Goal: Information Seeking & Learning: Learn about a topic

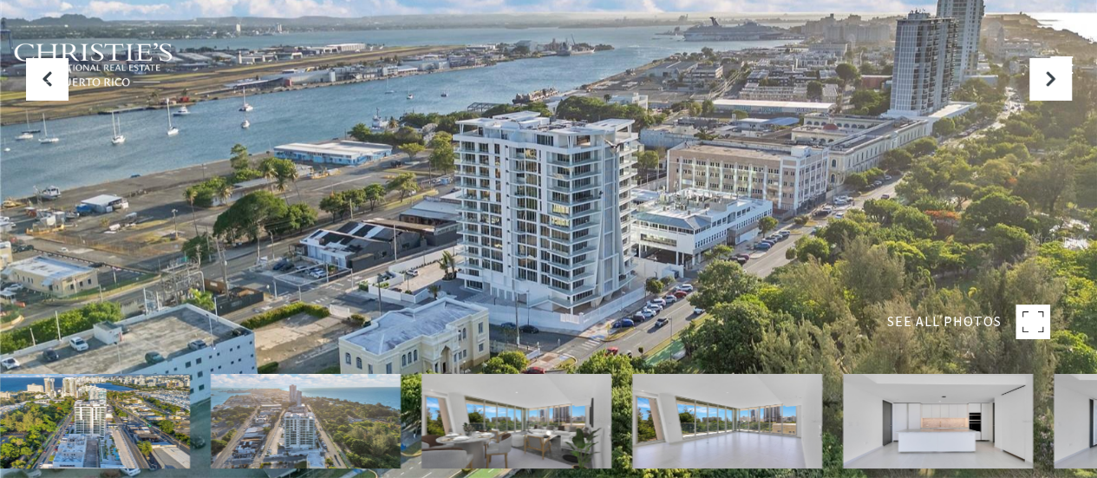
click at [153, 425] on img at bounding box center [95, 421] width 190 height 95
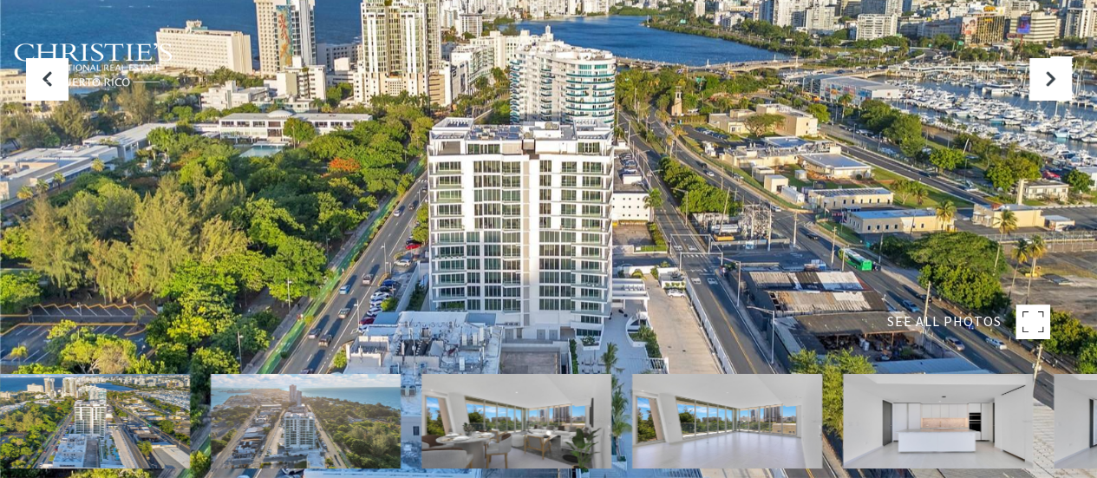
click at [357, 415] on img at bounding box center [306, 421] width 190 height 95
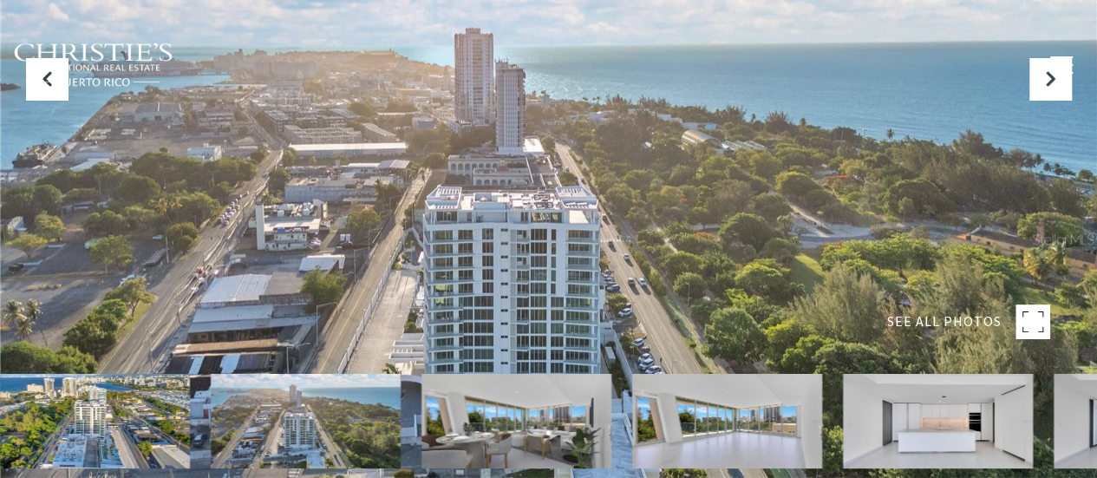
click at [736, 415] on img at bounding box center [727, 421] width 190 height 95
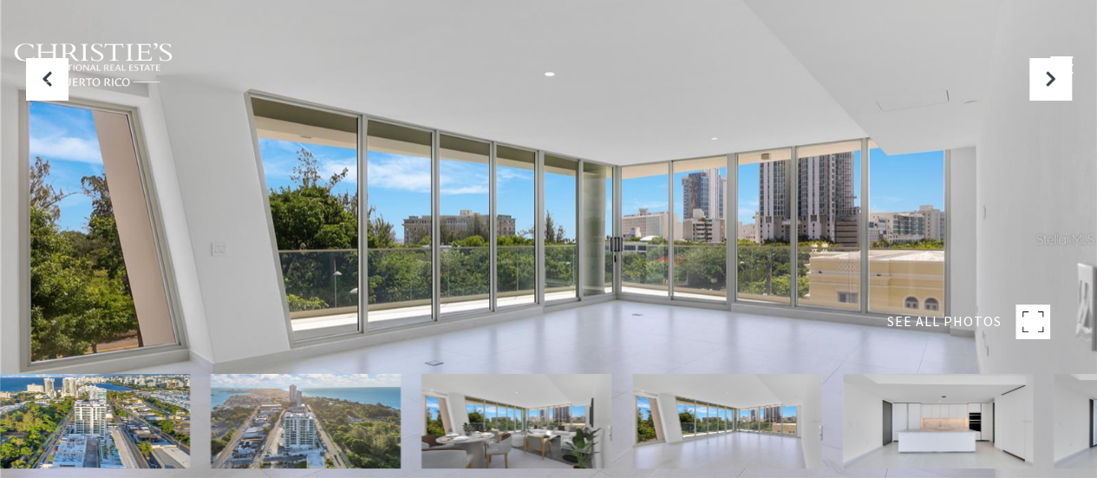
click at [954, 427] on img at bounding box center [938, 421] width 190 height 95
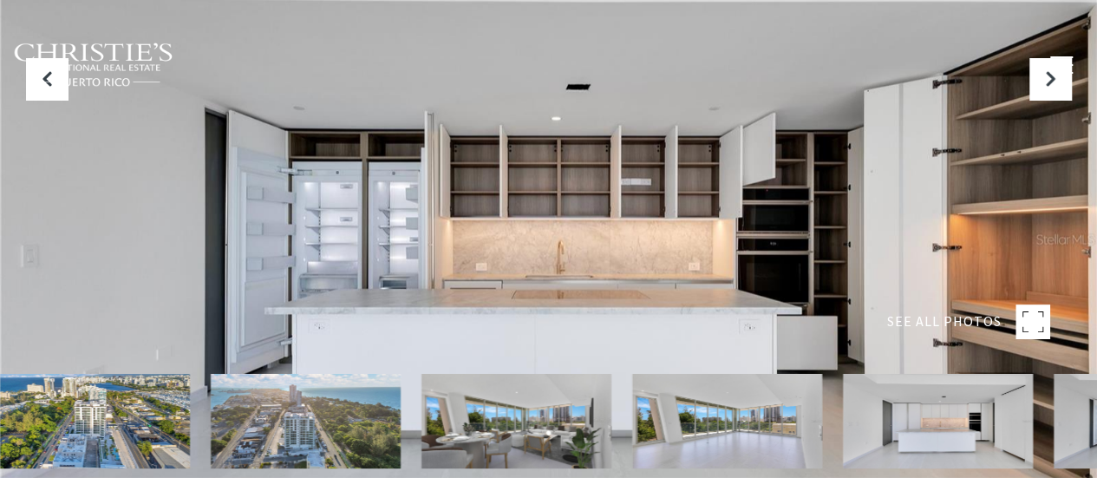
click at [1032, 324] on rect at bounding box center [1033, 321] width 35 height 35
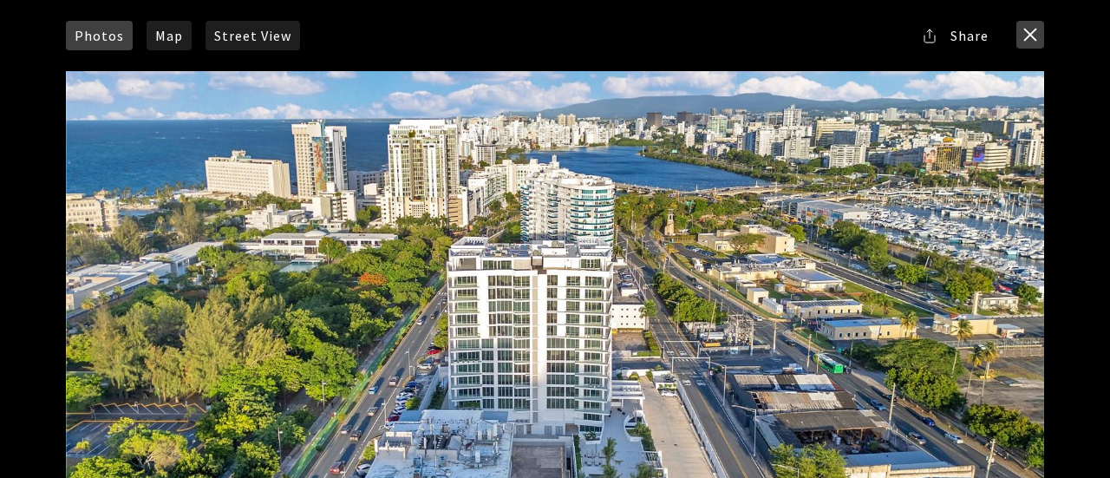
click at [1037, 34] on button "close modal" at bounding box center [1031, 35] width 28 height 28
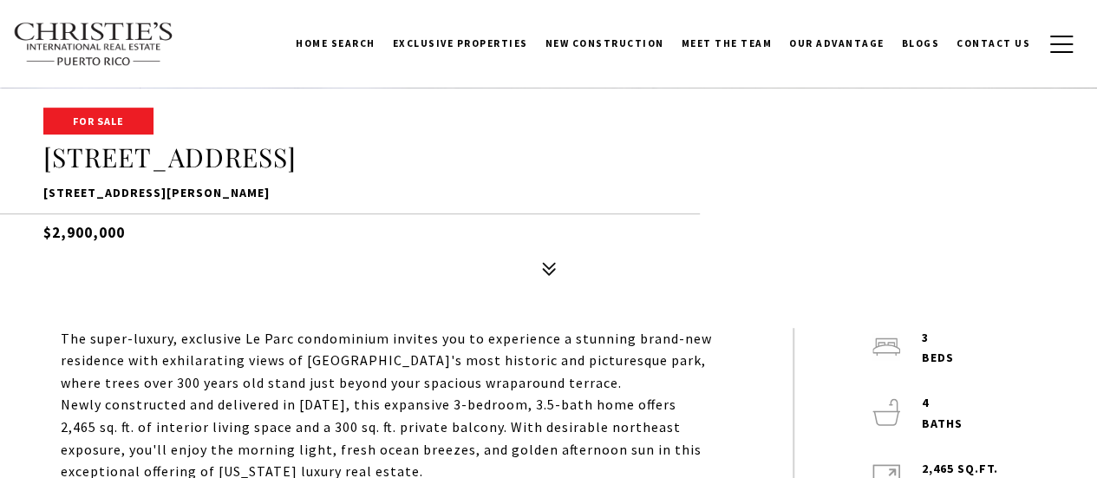
scroll to position [347, 0]
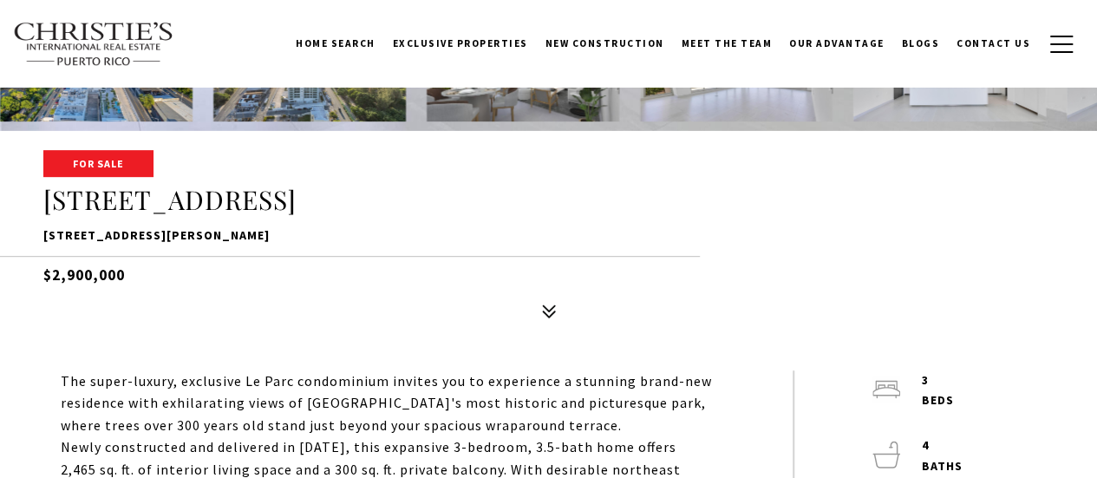
click at [73, 275] on h5 "$2,900,000" at bounding box center [548, 271] width 1010 height 30
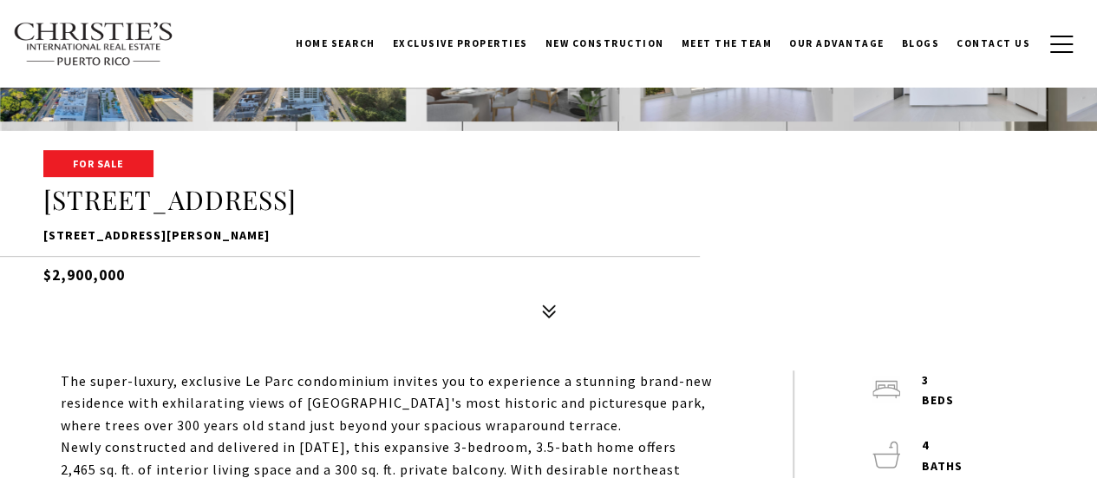
click at [73, 275] on h5 "$2,900,000" at bounding box center [548, 271] width 1010 height 30
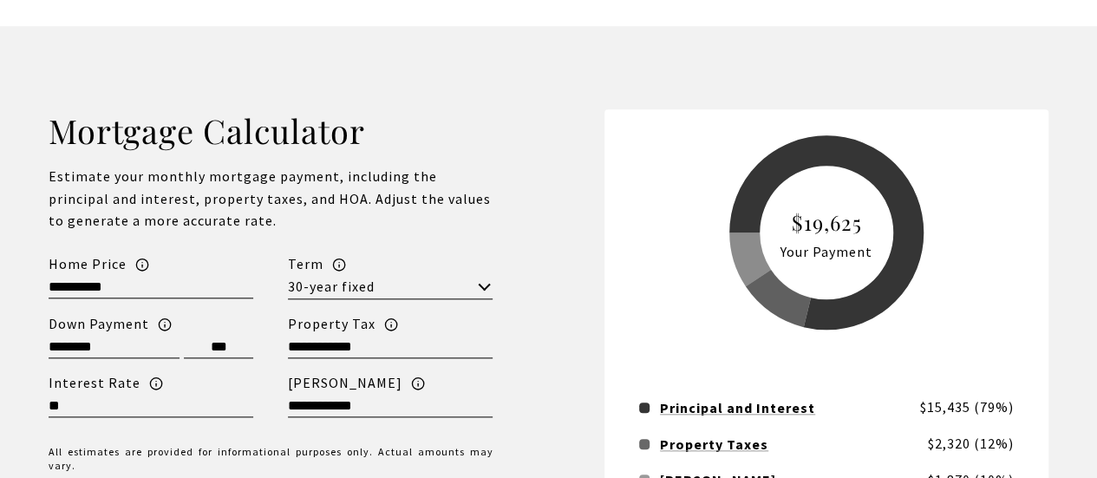
scroll to position [4076, 0]
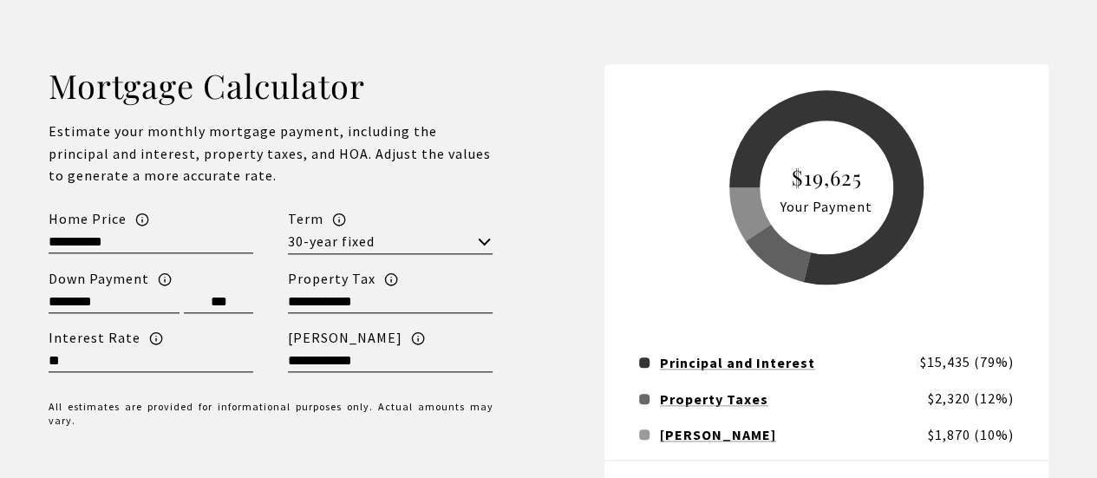
click at [87, 291] on input "********" at bounding box center [114, 302] width 131 height 23
click at [248, 291] on input "**" at bounding box center [218, 302] width 69 height 23
type input "***"
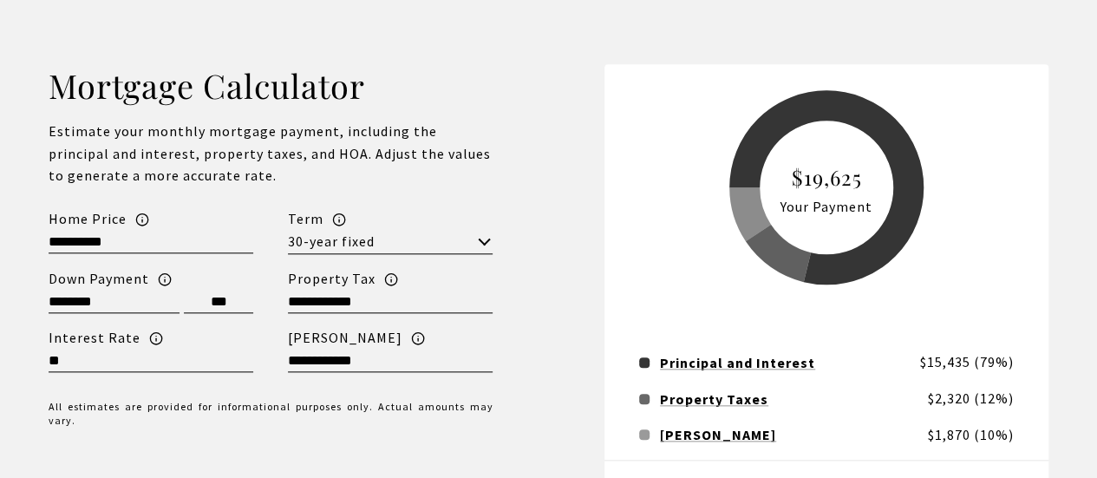
click at [451, 231] on button "30-year fixed" at bounding box center [390, 242] width 205 height 23
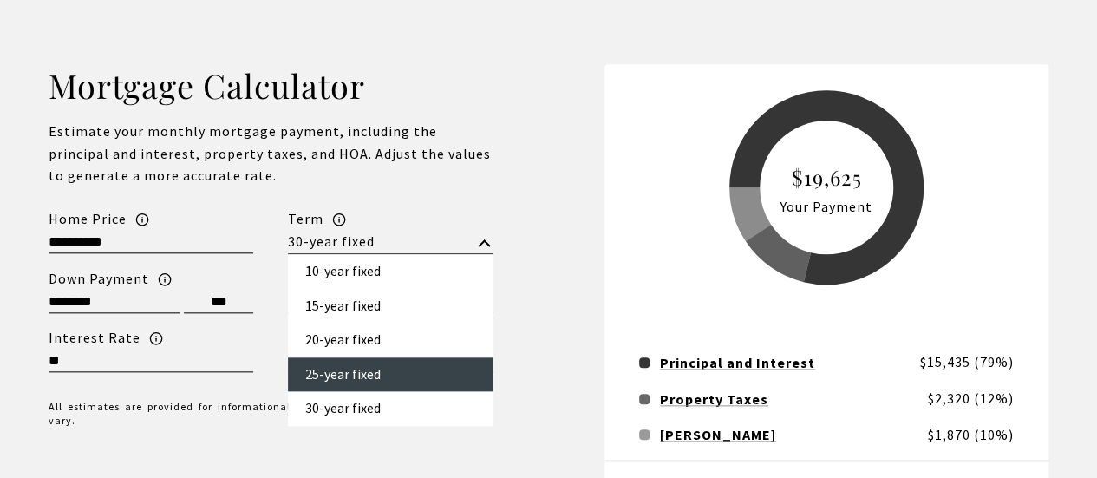
click at [426, 357] on button "25-year fixed" at bounding box center [390, 374] width 205 height 35
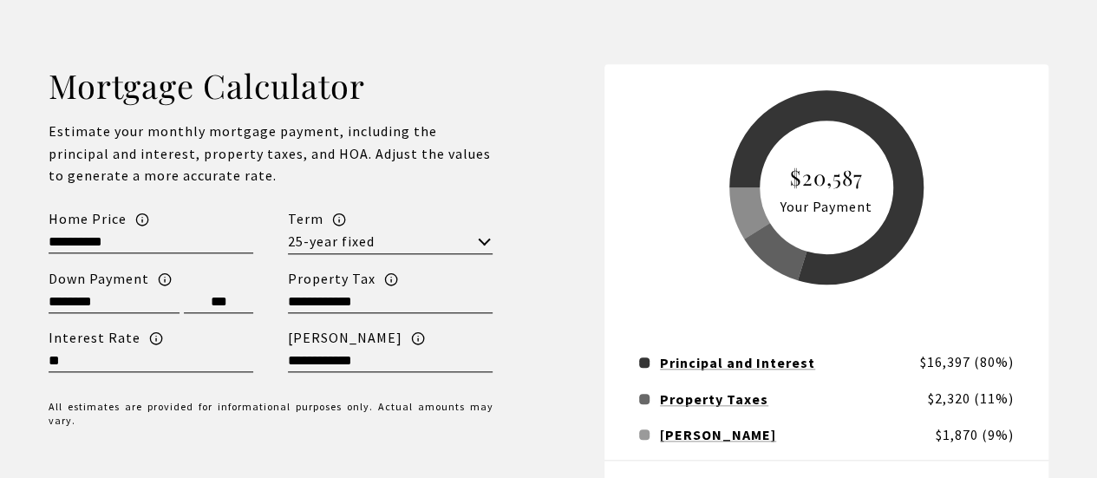
click at [524, 298] on div "**********" at bounding box center [271, 306] width 556 height 485
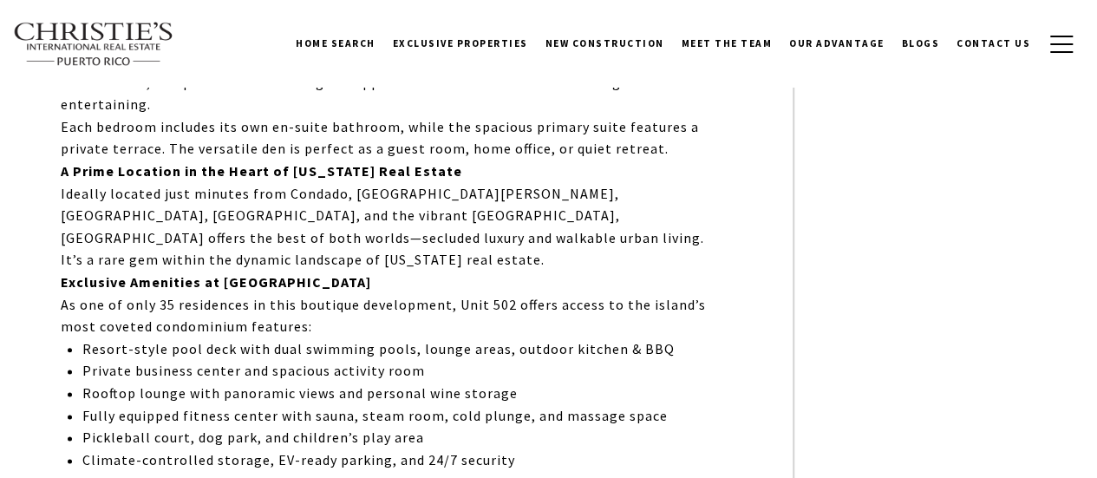
scroll to position [0, 0]
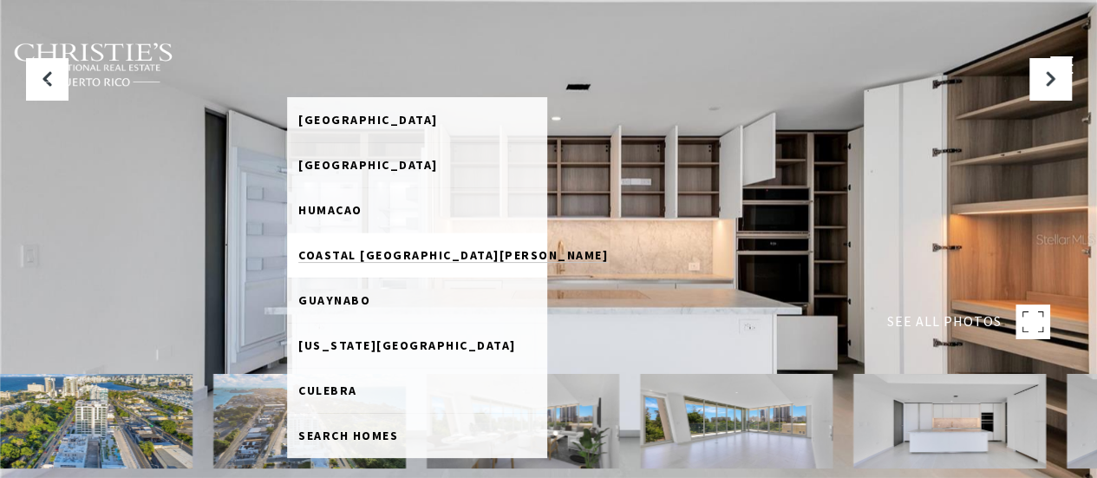
click at [408, 249] on span "Coastal [GEOGRAPHIC_DATA][PERSON_NAME]" at bounding box center [453, 255] width 310 height 16
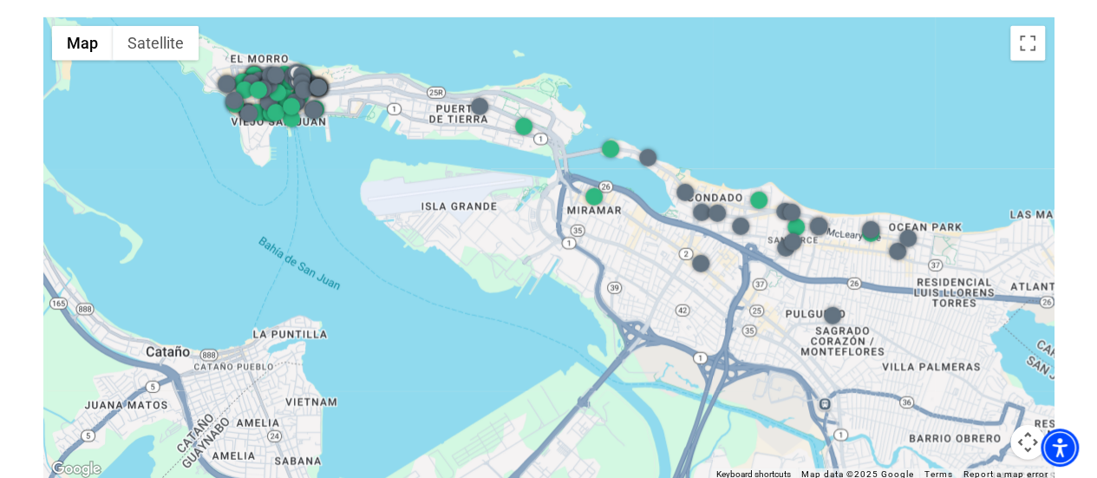
scroll to position [2168, 0]
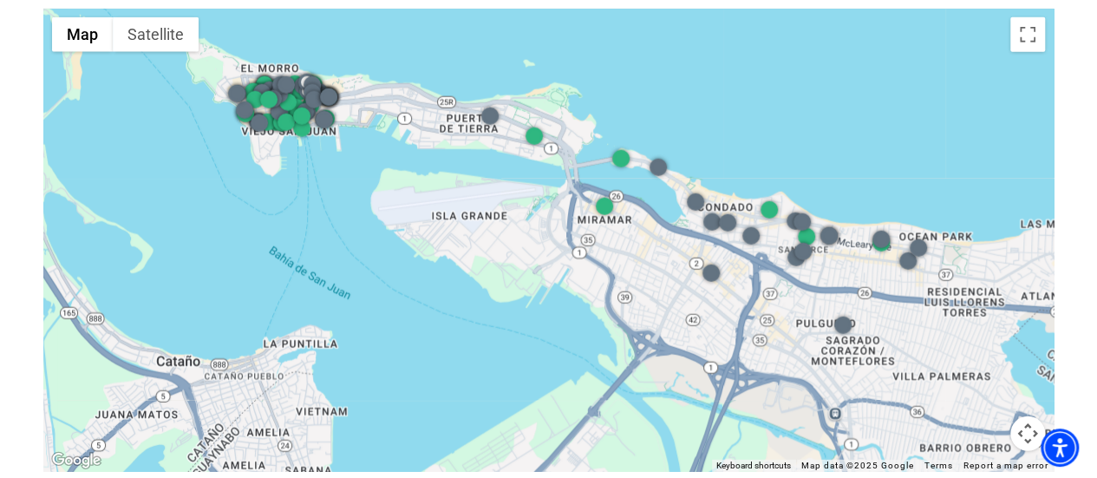
drag, startPoint x: 325, startPoint y: 168, endPoint x: 242, endPoint y: 178, distance: 83.8
click at [243, 179] on div at bounding box center [548, 240] width 1010 height 463
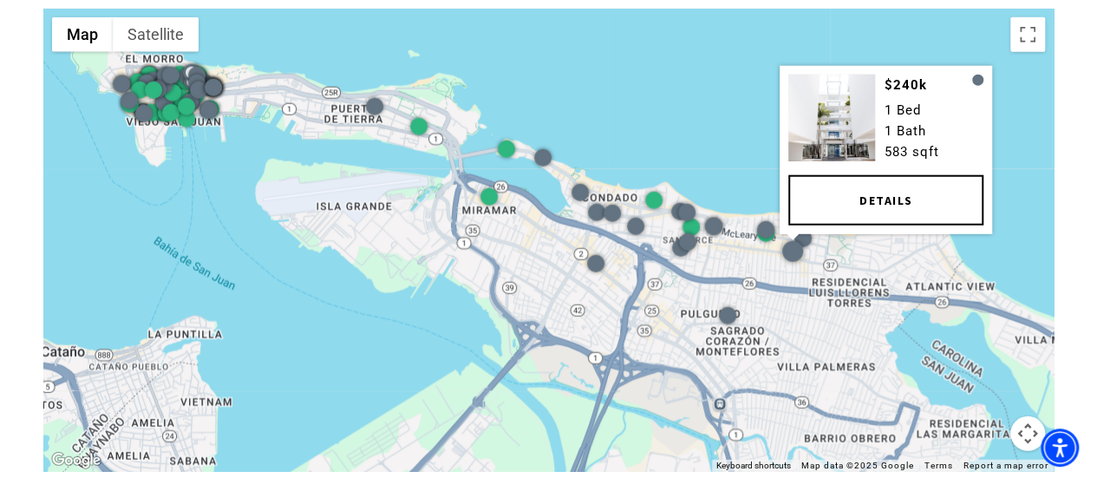
click at [800, 206] on link "Details" at bounding box center [885, 200] width 195 height 50
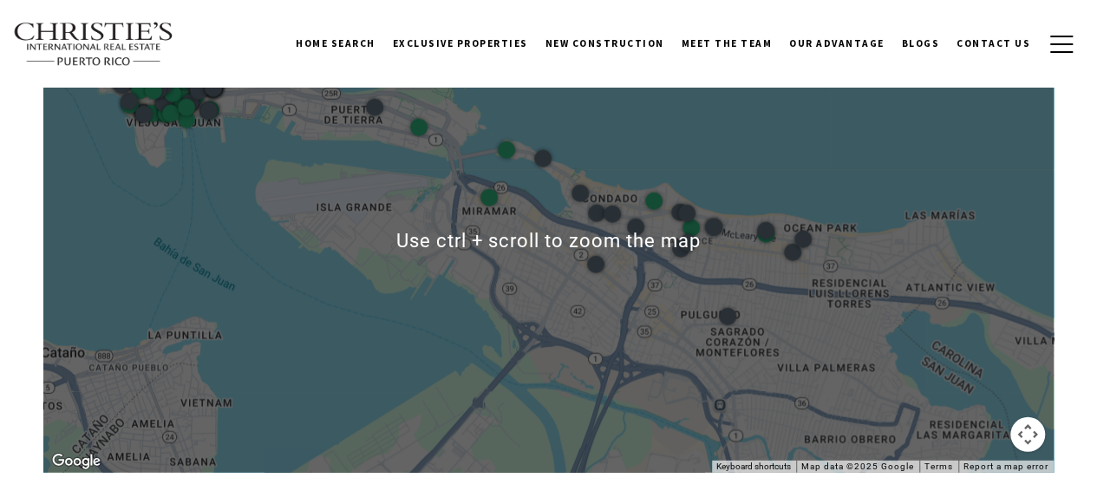
scroll to position [2255, 0]
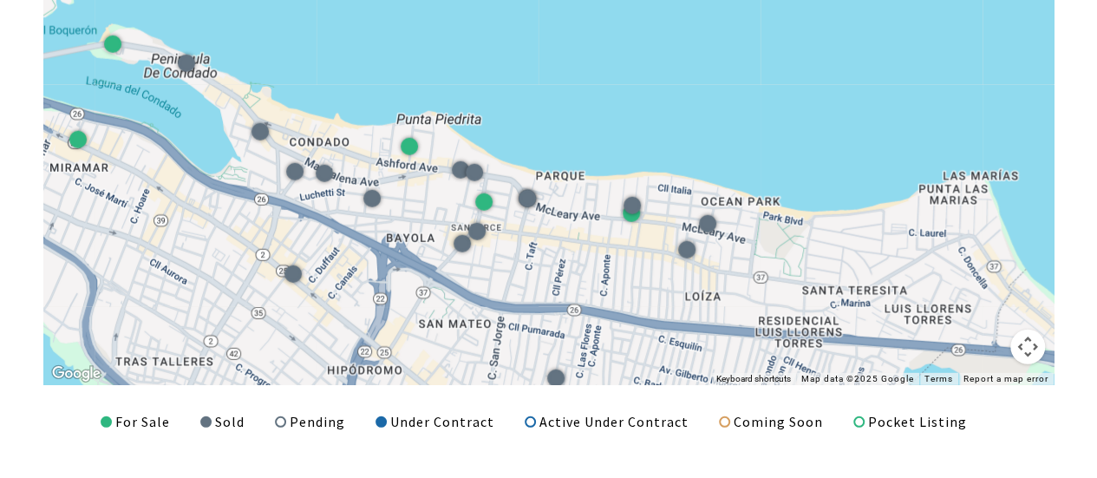
drag, startPoint x: 330, startPoint y: 212, endPoint x: 171, endPoint y: 308, distance: 185.2
click at [171, 308] on div at bounding box center [548, 153] width 1010 height 463
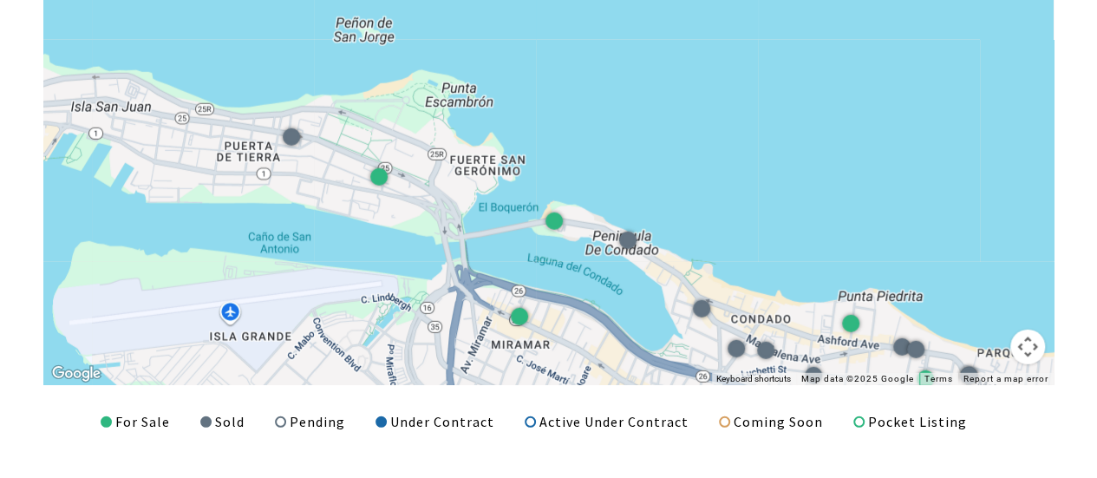
drag, startPoint x: 111, startPoint y: 130, endPoint x: 550, endPoint y: 305, distance: 472.6
click at [550, 305] on div at bounding box center [548, 153] width 1010 height 463
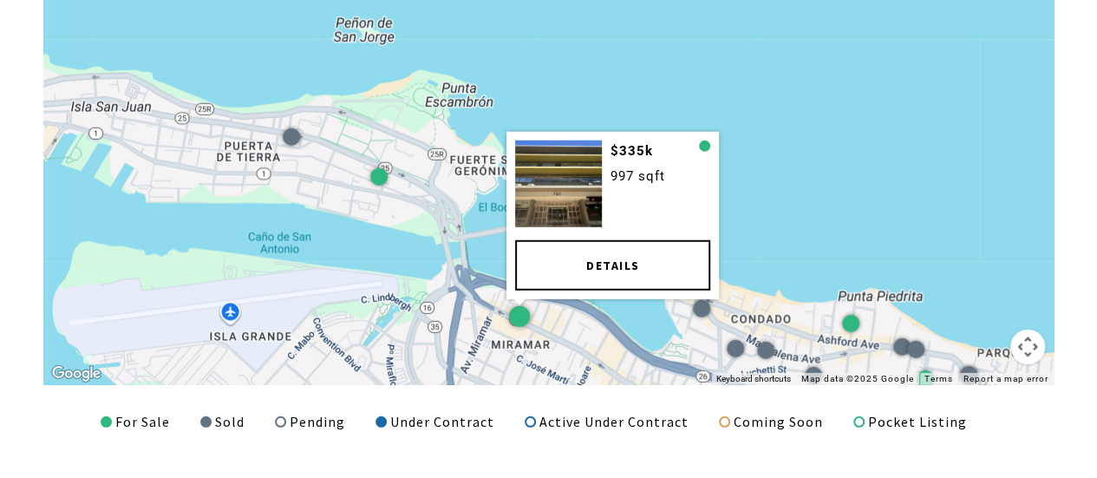
click at [518, 313] on div at bounding box center [519, 316] width 21 height 21
click at [563, 266] on link "Details" at bounding box center [612, 265] width 195 height 50
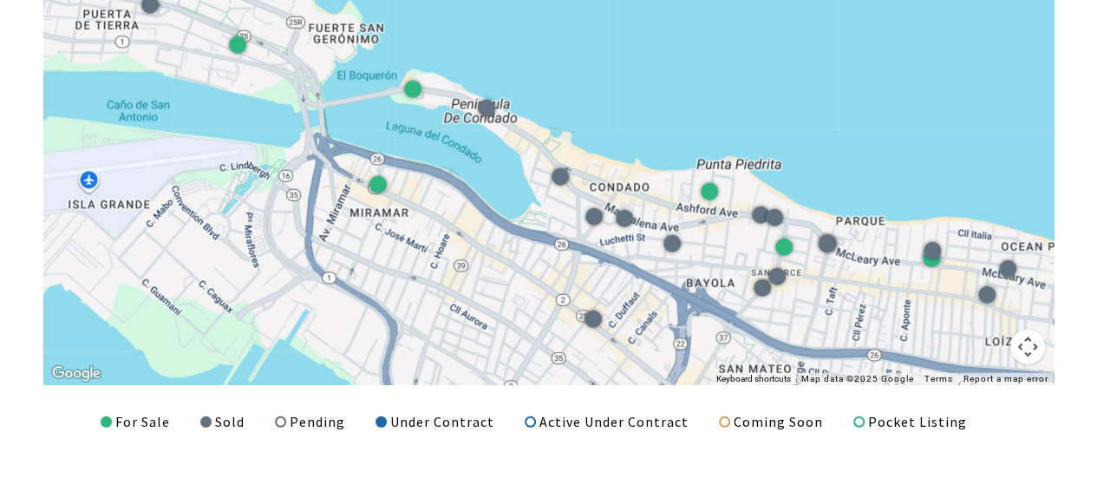
drag, startPoint x: 892, startPoint y: 315, endPoint x: 750, endPoint y: 181, distance: 194.5
click at [750, 181] on div at bounding box center [548, 153] width 1010 height 463
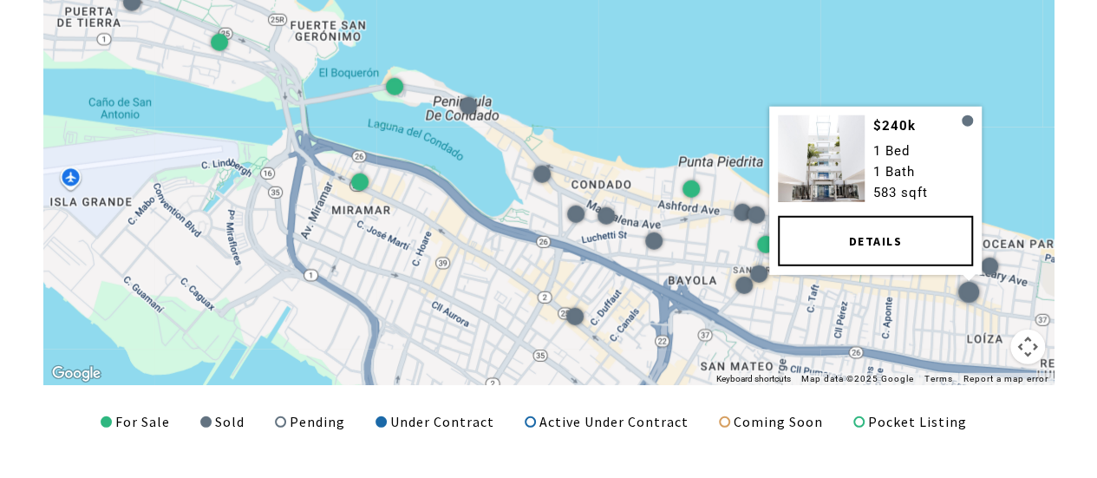
click at [964, 279] on div at bounding box center [968, 292] width 26 height 26
click at [915, 240] on link "Details" at bounding box center [874, 241] width 195 height 50
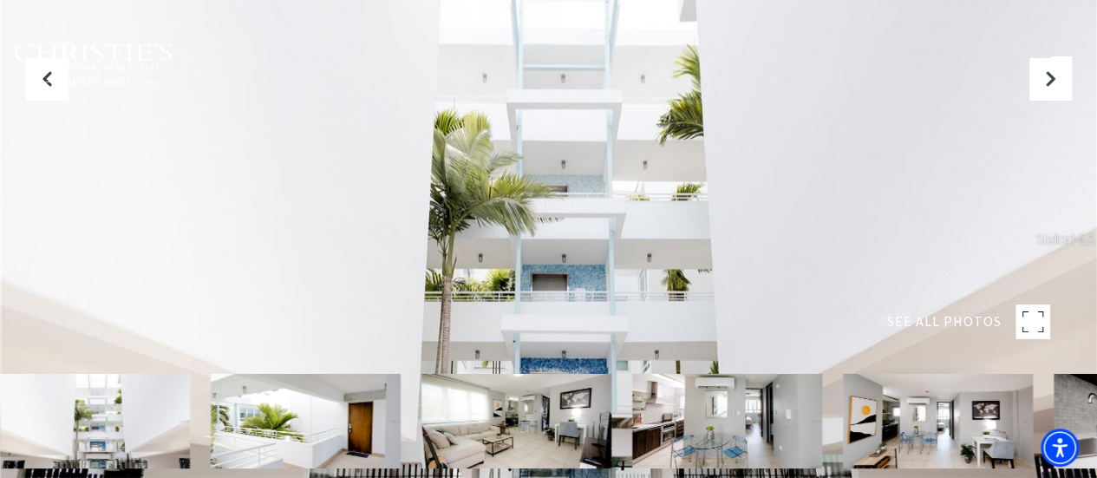
scroll to position [173, 0]
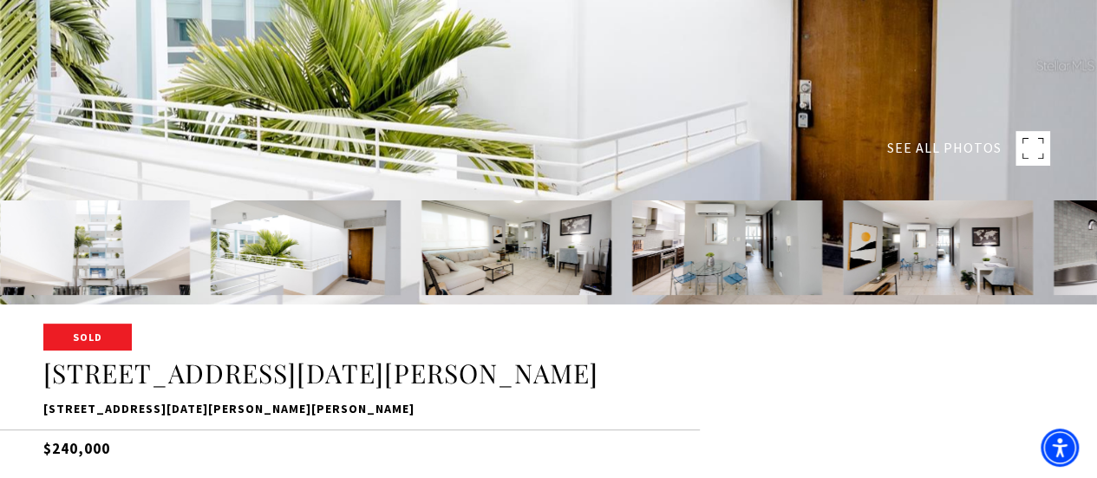
click at [894, 248] on img at bounding box center [938, 247] width 190 height 95
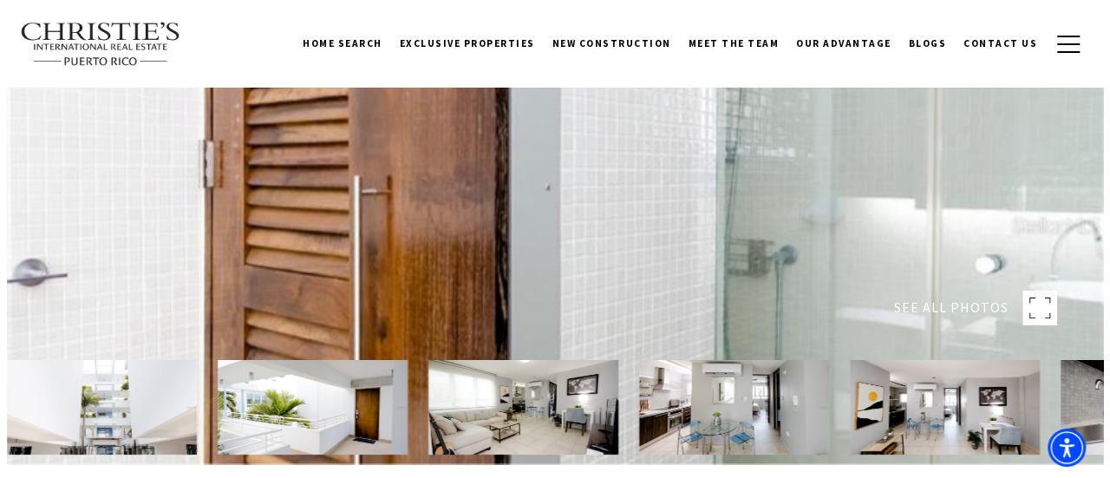
scroll to position [0, 0]
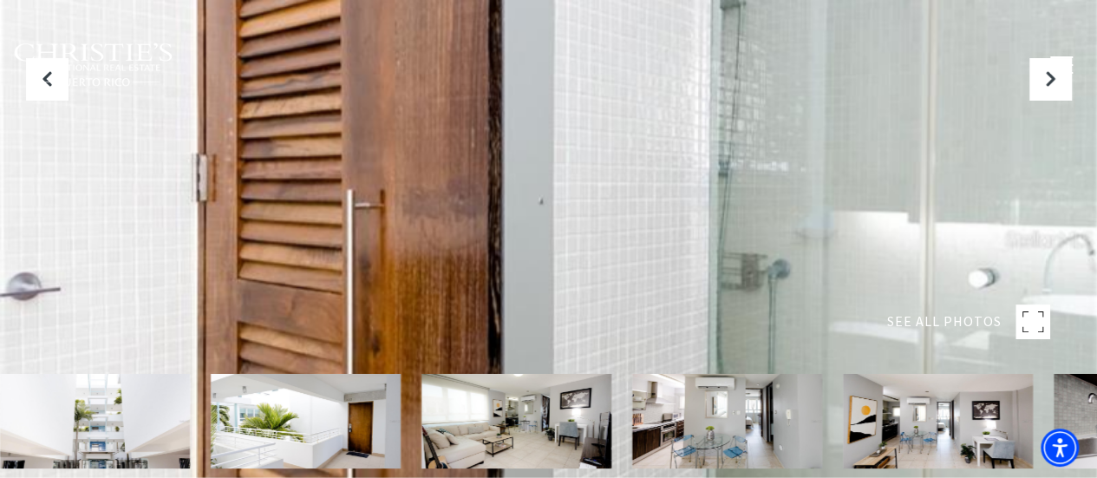
click at [1048, 318] on rect at bounding box center [1033, 321] width 35 height 35
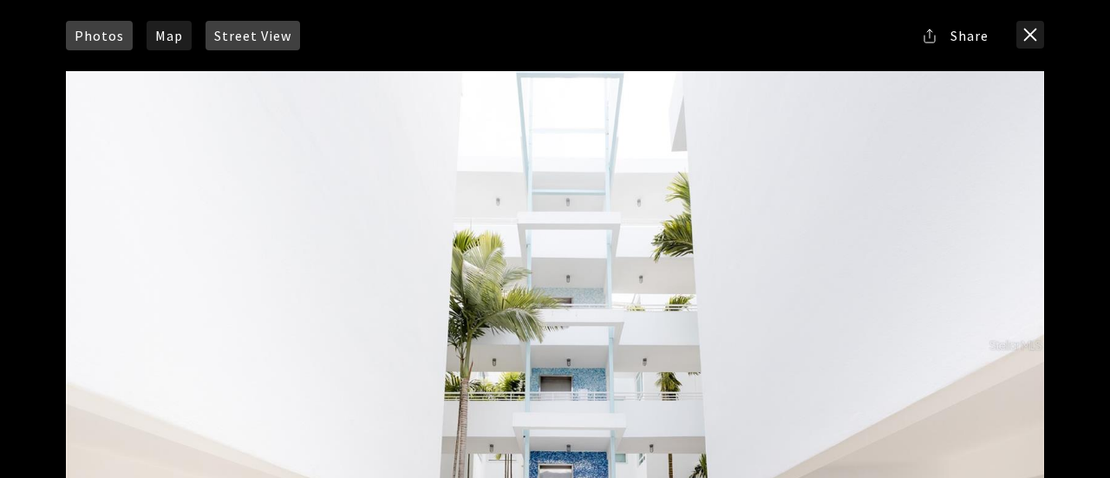
click at [250, 32] on span "Street View" at bounding box center [252, 36] width 77 height 14
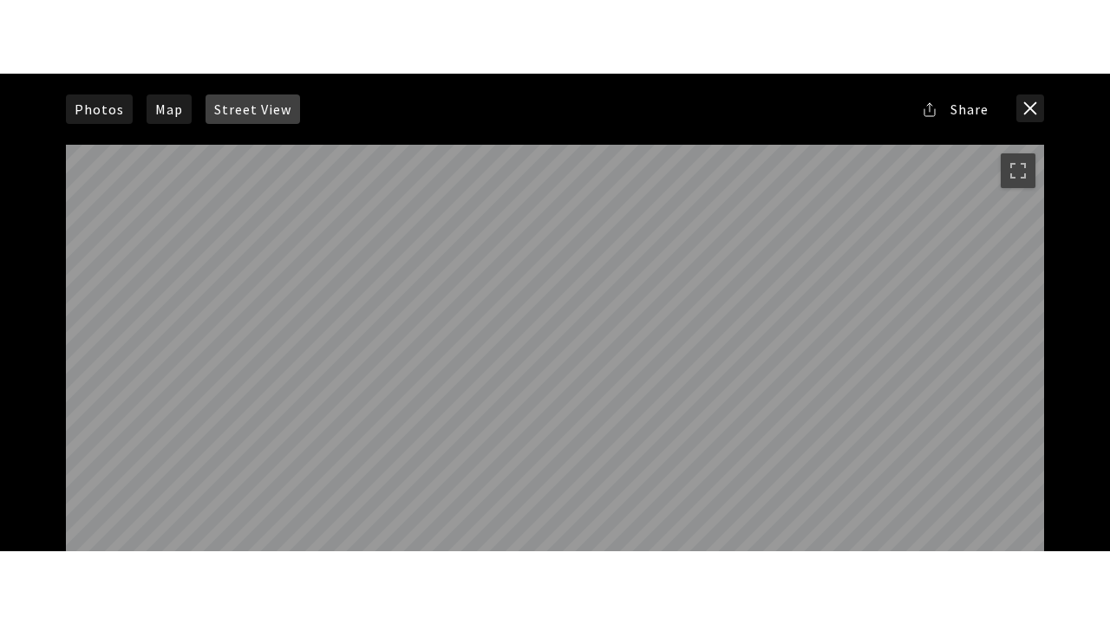
scroll to position [71, 0]
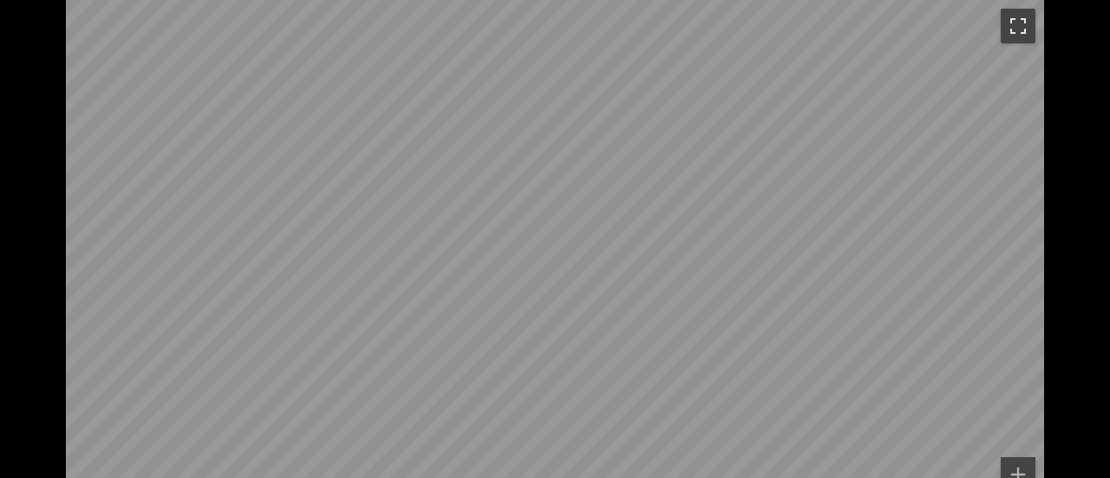
click at [1004, 23] on button "Toggle fullscreen view" at bounding box center [1018, 26] width 35 height 35
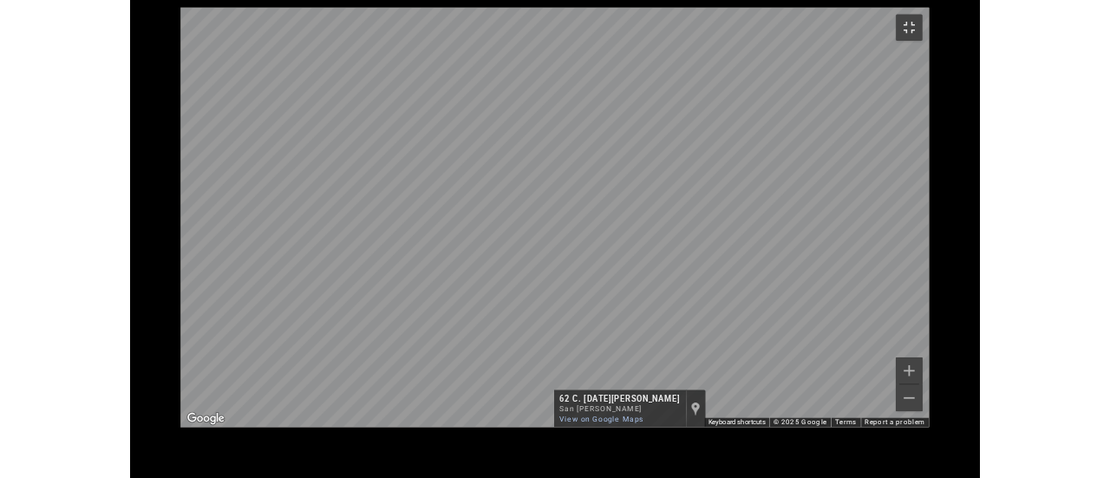
scroll to position [61, 0]
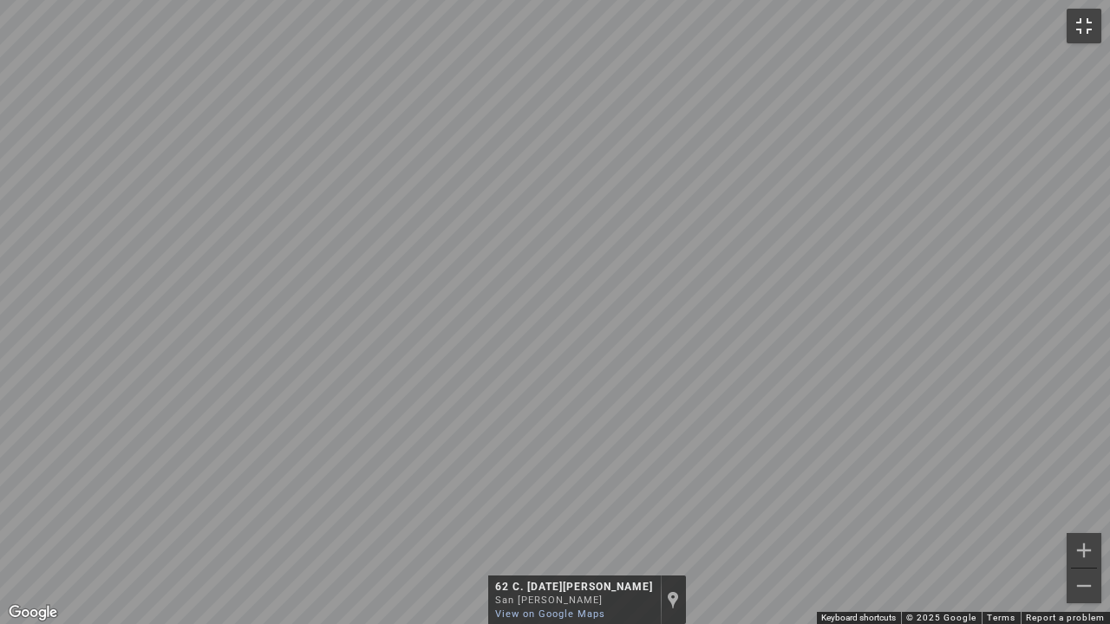
click at [1090, 17] on button "Toggle fullscreen view" at bounding box center [1084, 26] width 35 height 35
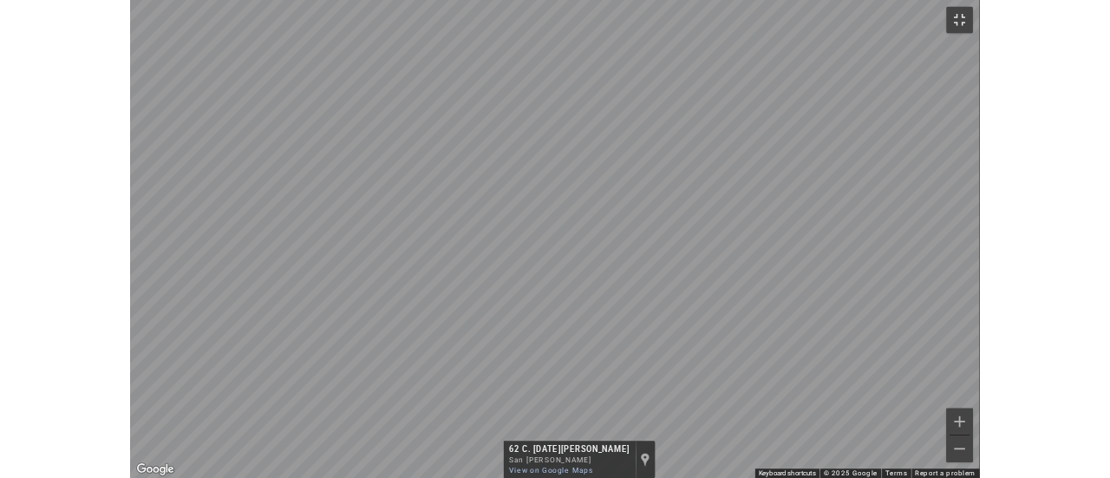
scroll to position [71, 0]
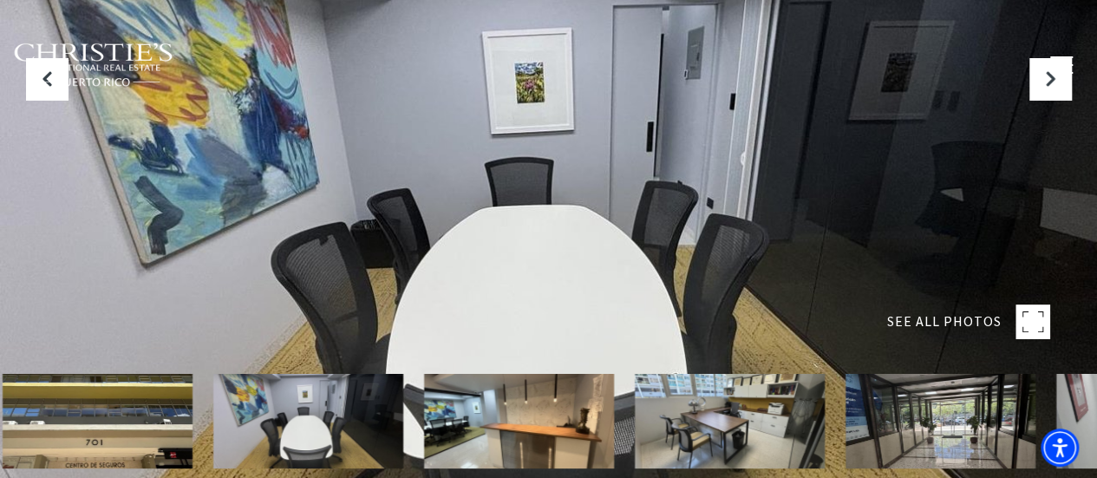
drag, startPoint x: 879, startPoint y: 422, endPoint x: 771, endPoint y: 303, distance: 160.9
click at [771, 303] on div "SEE ALL PHOTOS For Sale 701 Av. de la Constitución 701 Av. de la Constitución, …" at bounding box center [548, 350] width 1097 height 700
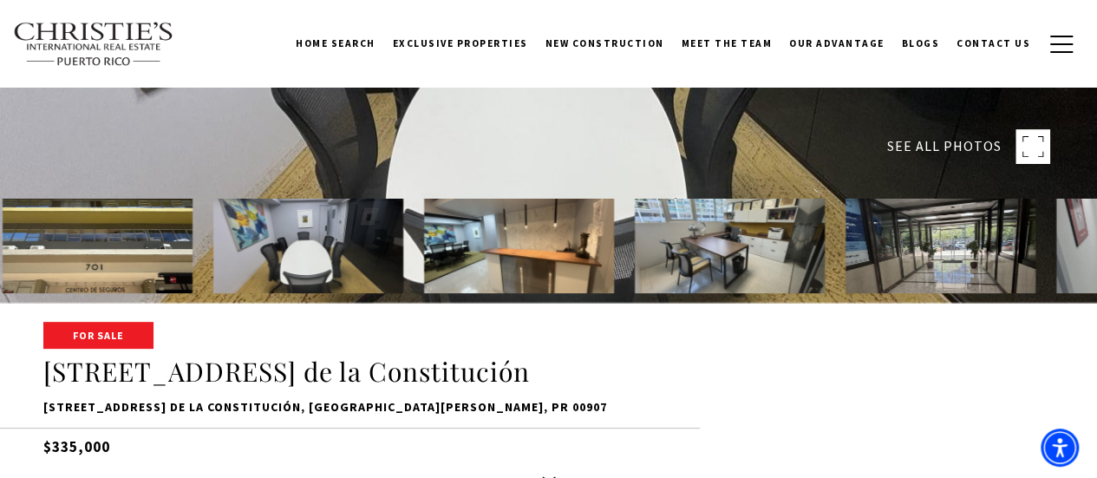
scroll to position [173, 0]
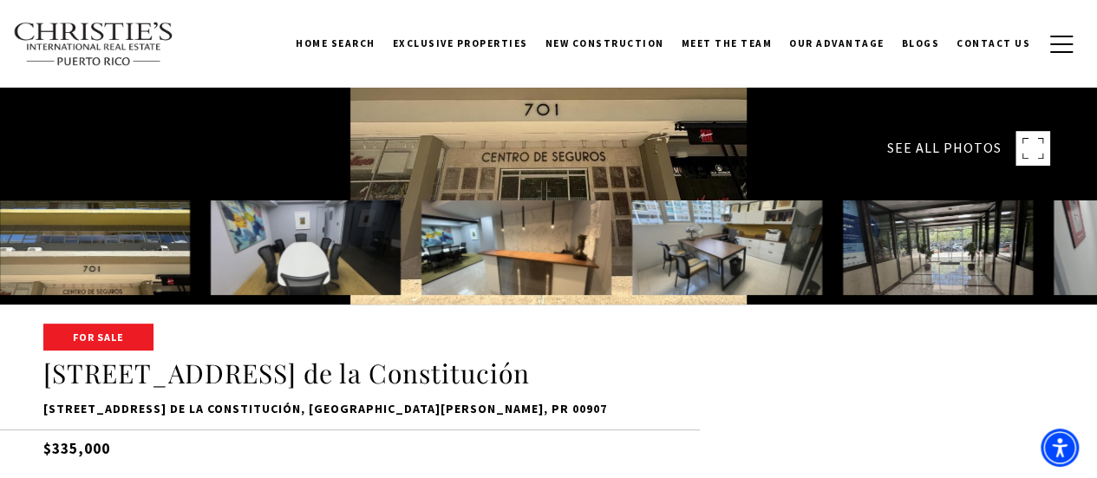
click at [313, 251] on img at bounding box center [306, 247] width 190 height 95
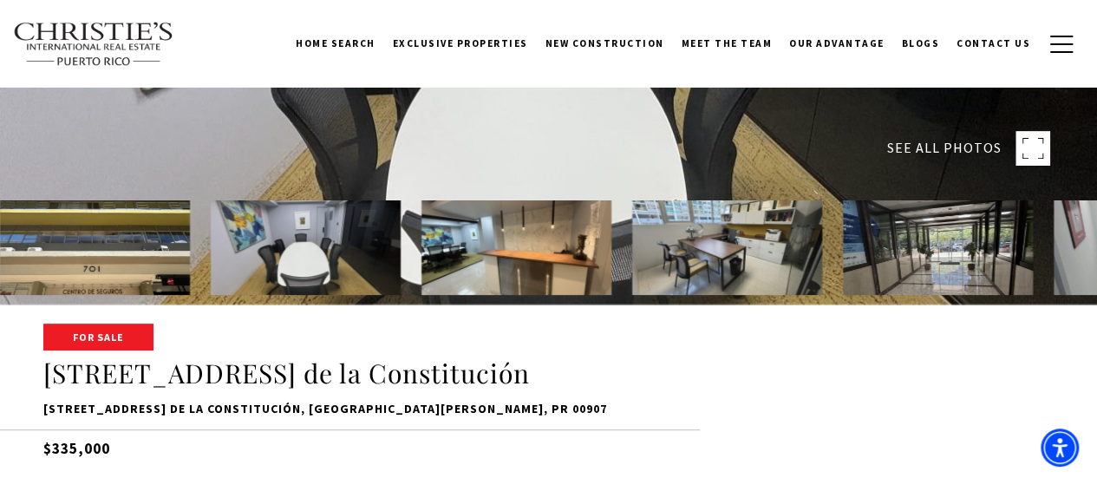
click at [519, 252] on img at bounding box center [517, 247] width 190 height 95
click at [703, 253] on img at bounding box center [727, 247] width 190 height 95
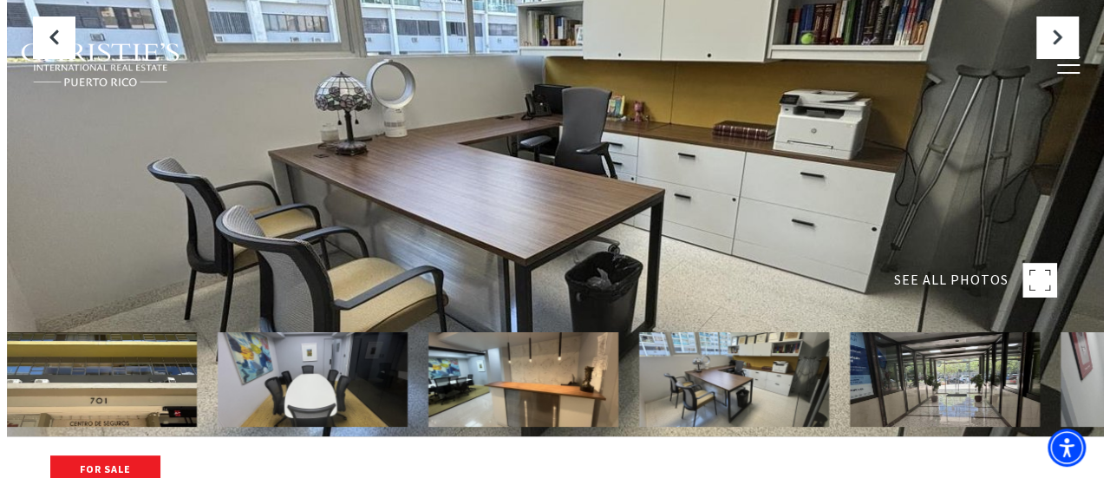
scroll to position [87, 0]
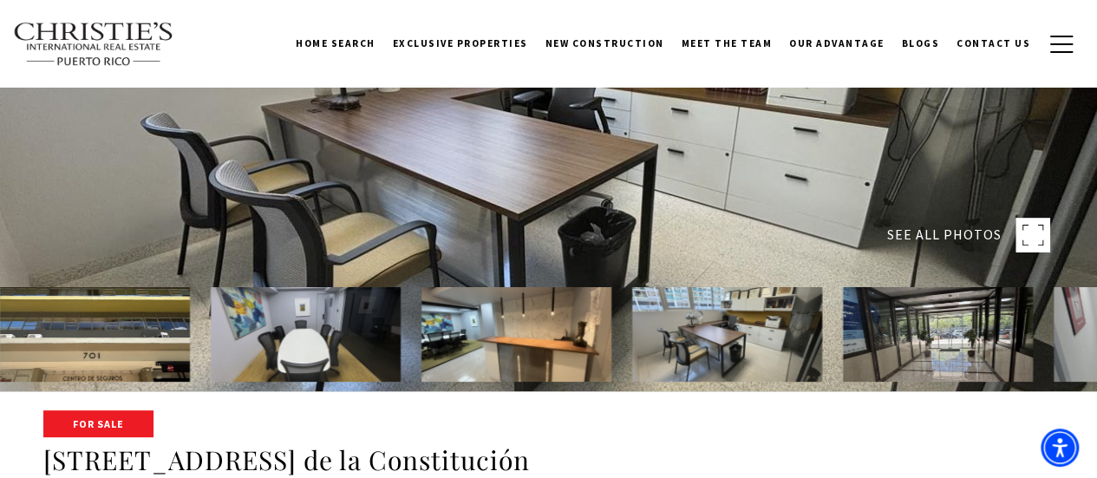
click at [547, 307] on img at bounding box center [517, 334] width 190 height 95
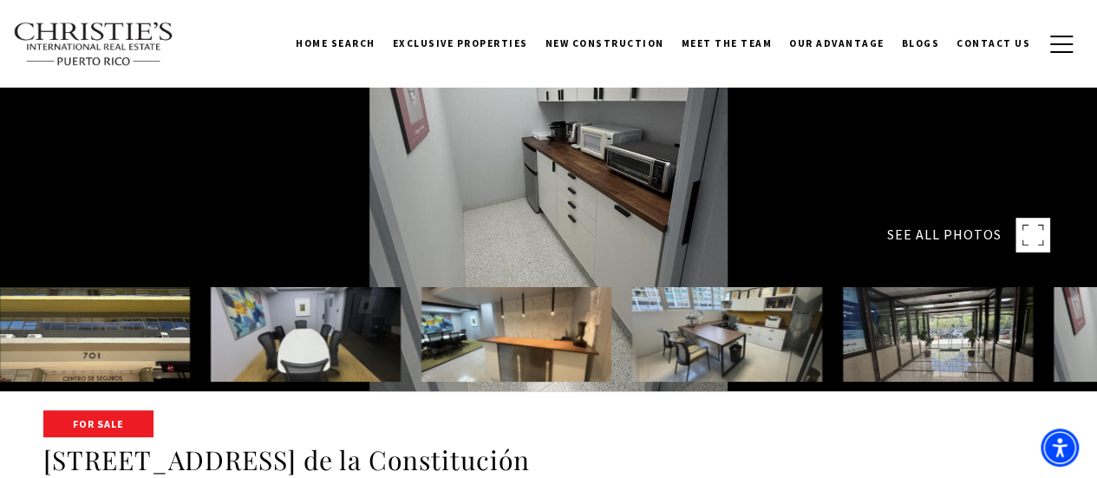
click at [1037, 228] on rect at bounding box center [1033, 235] width 35 height 35
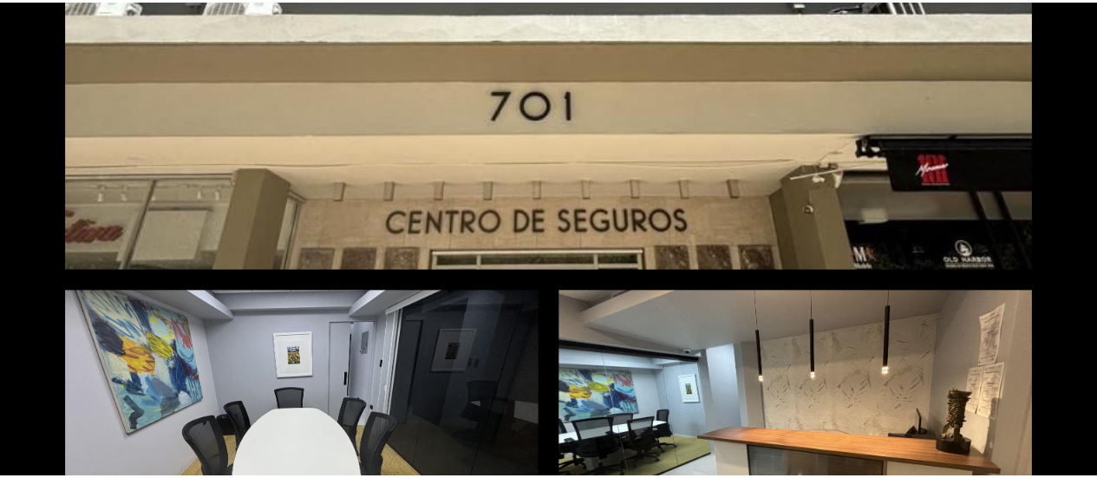
scroll to position [0, 0]
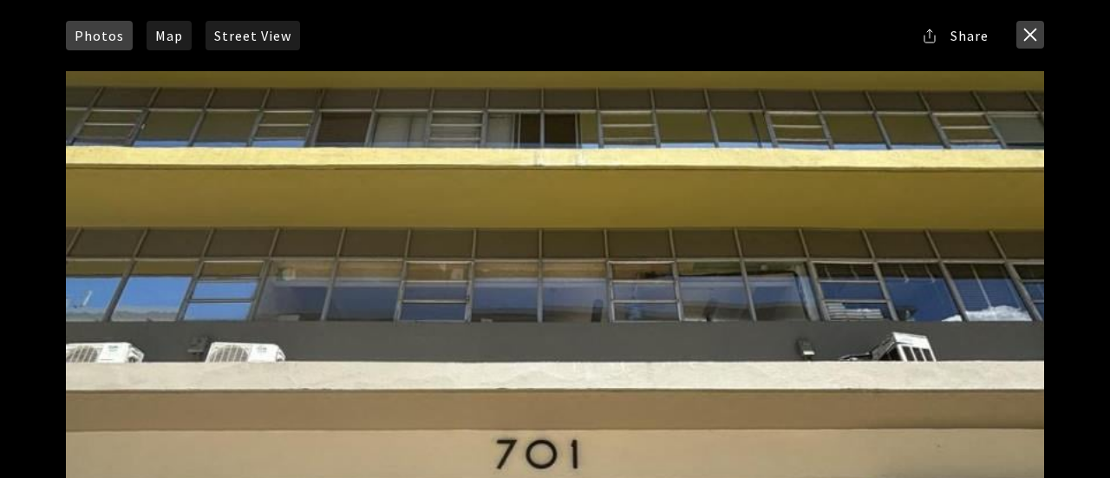
click at [1030, 36] on button "close modal" at bounding box center [1031, 35] width 28 height 28
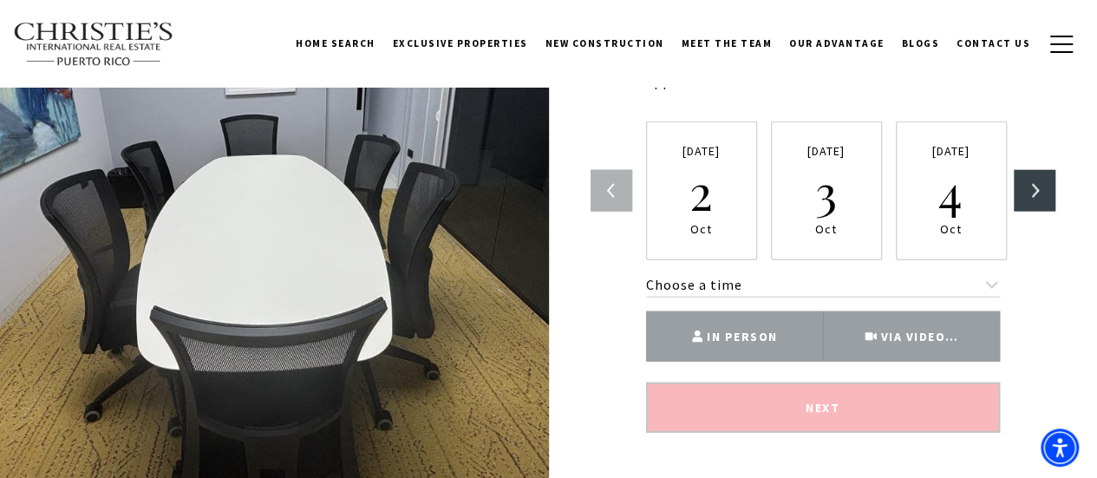
scroll to position [1995, 0]
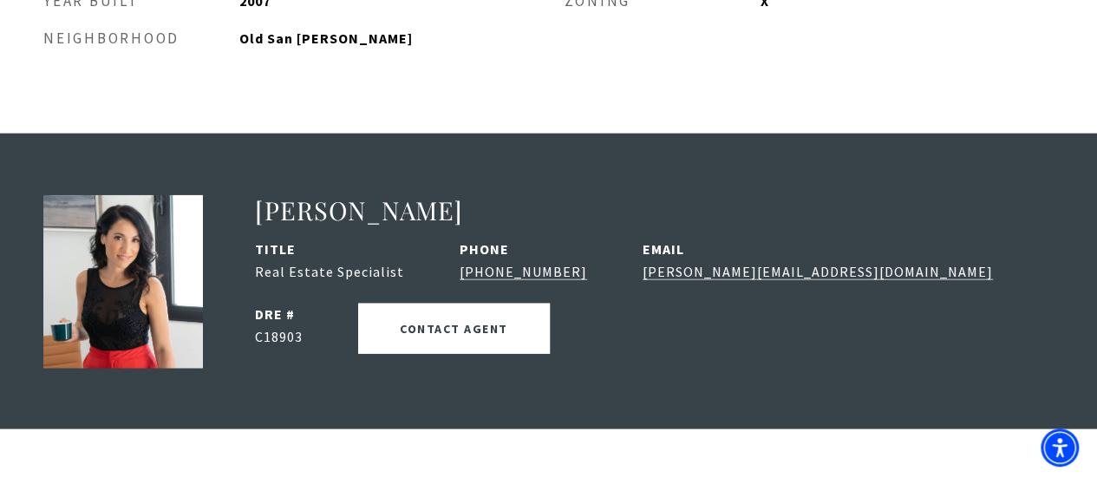
scroll to position [1908, 0]
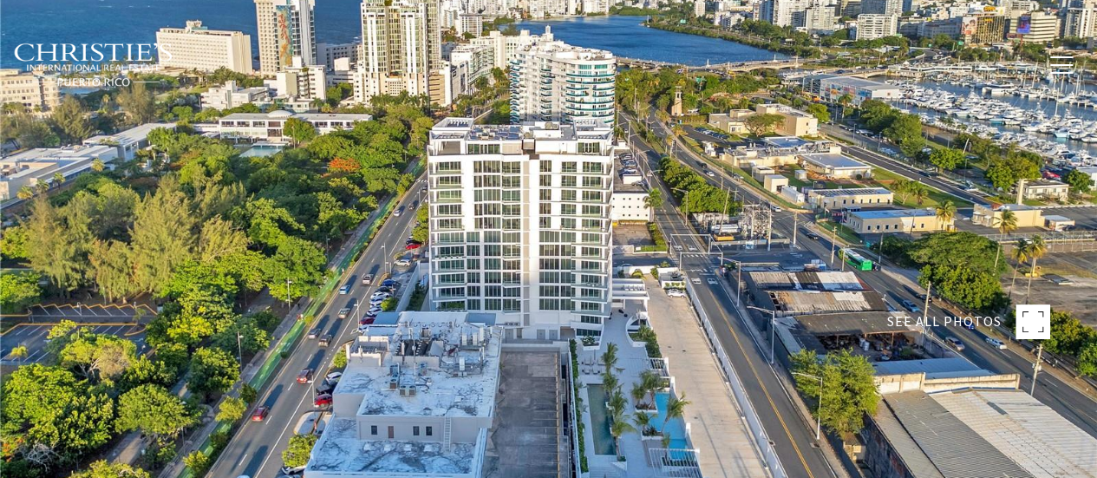
type input "**********"
type input "********"
type input "***"
type input "**********"
type input "**"
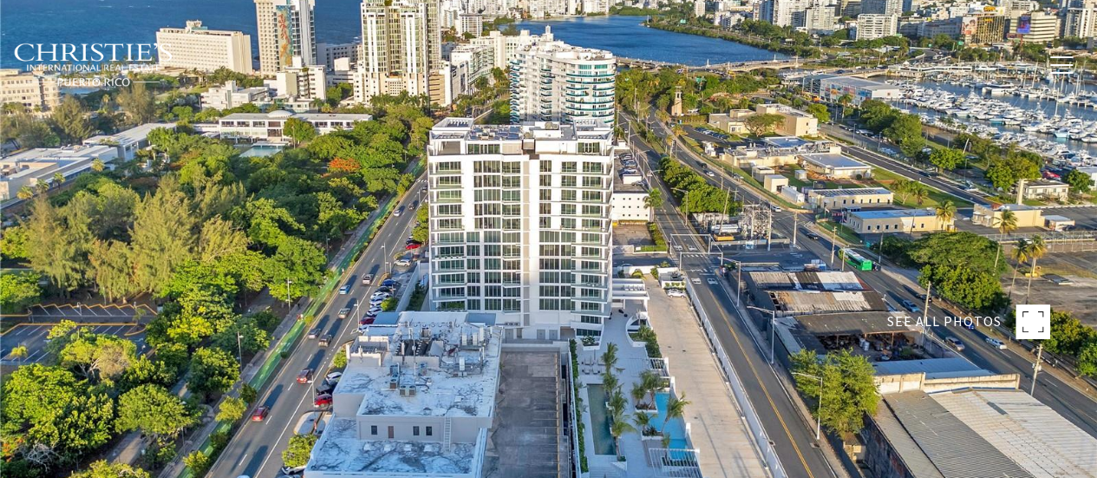
type input "**********"
